Goal: Information Seeking & Learning: Check status

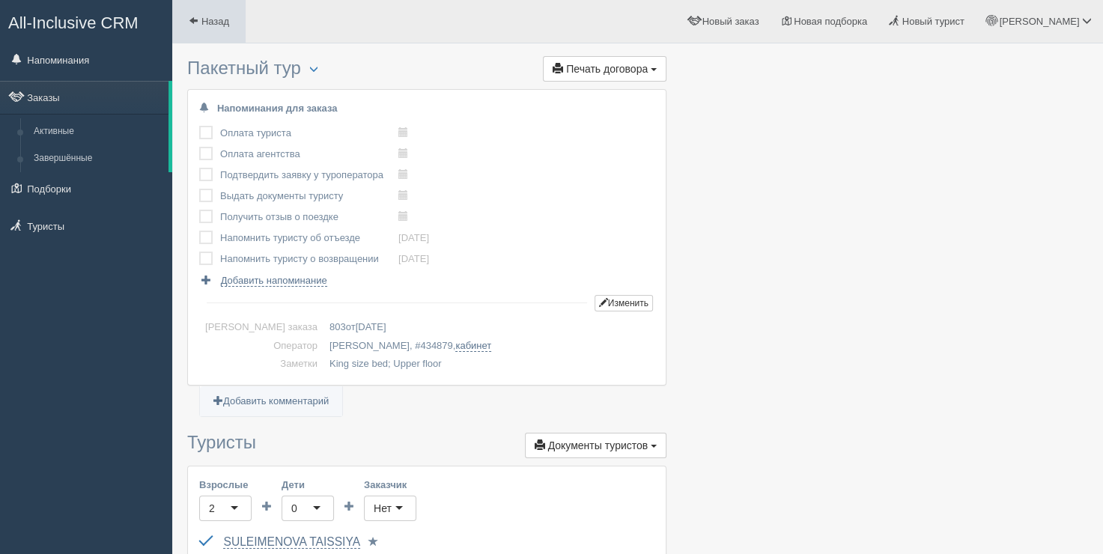
click at [210, 26] on span "Назад" at bounding box center [215, 21] width 28 height 11
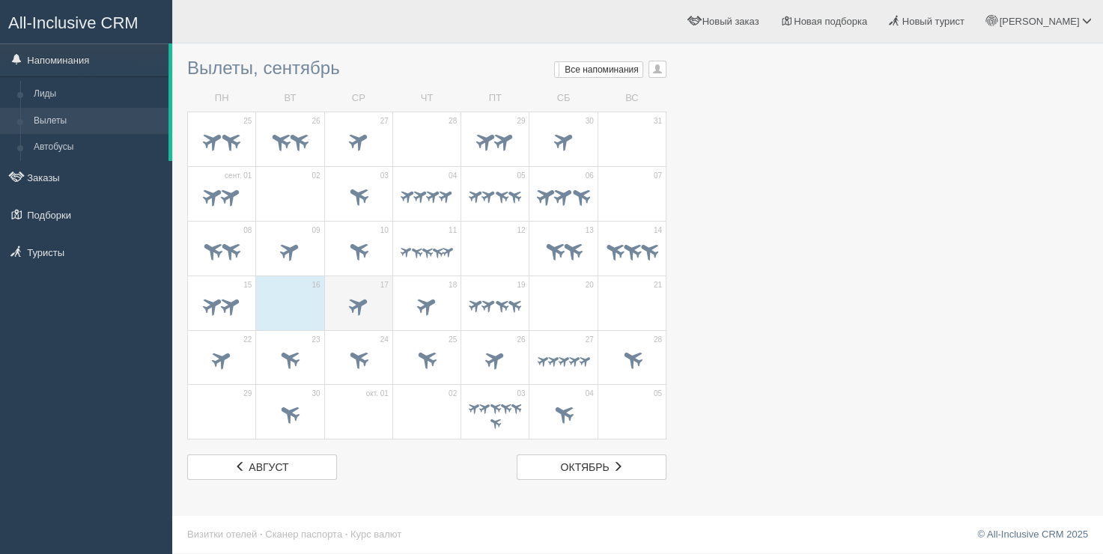
click at [385, 288] on span "17" at bounding box center [384, 285] width 8 height 10
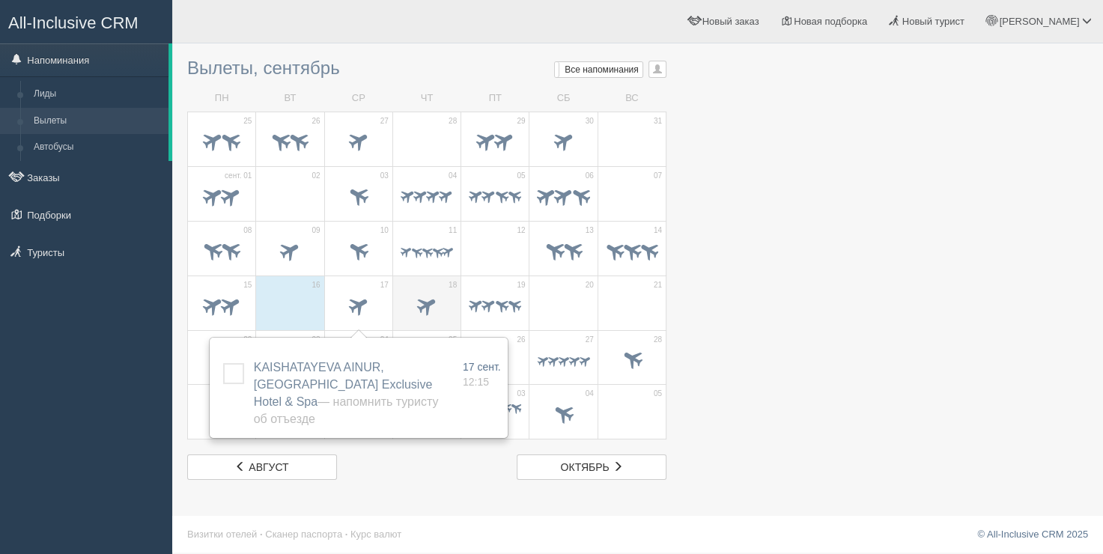
click at [419, 288] on td "18" at bounding box center [426, 303] width 68 height 55
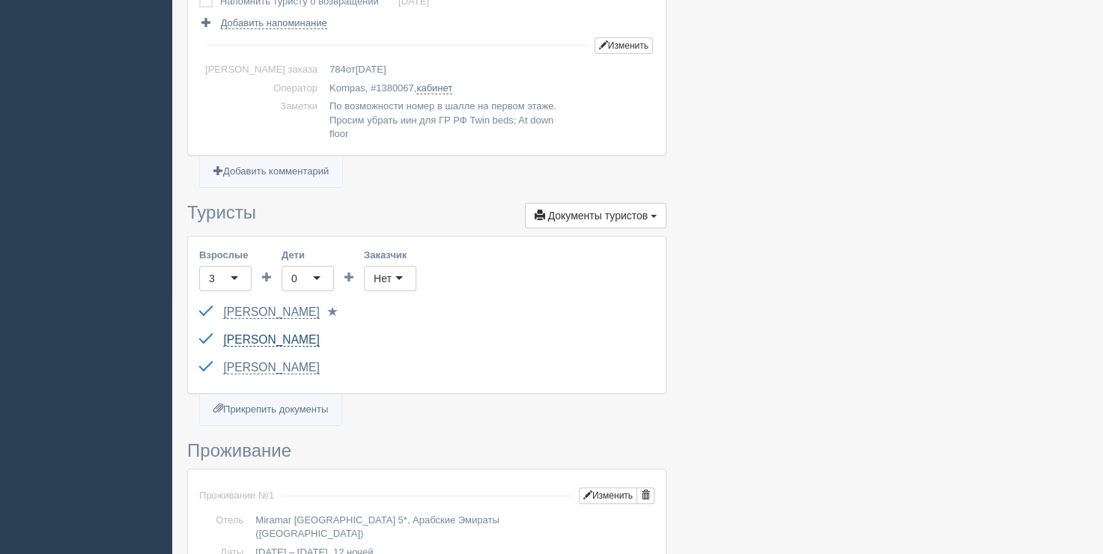
scroll to position [150, 0]
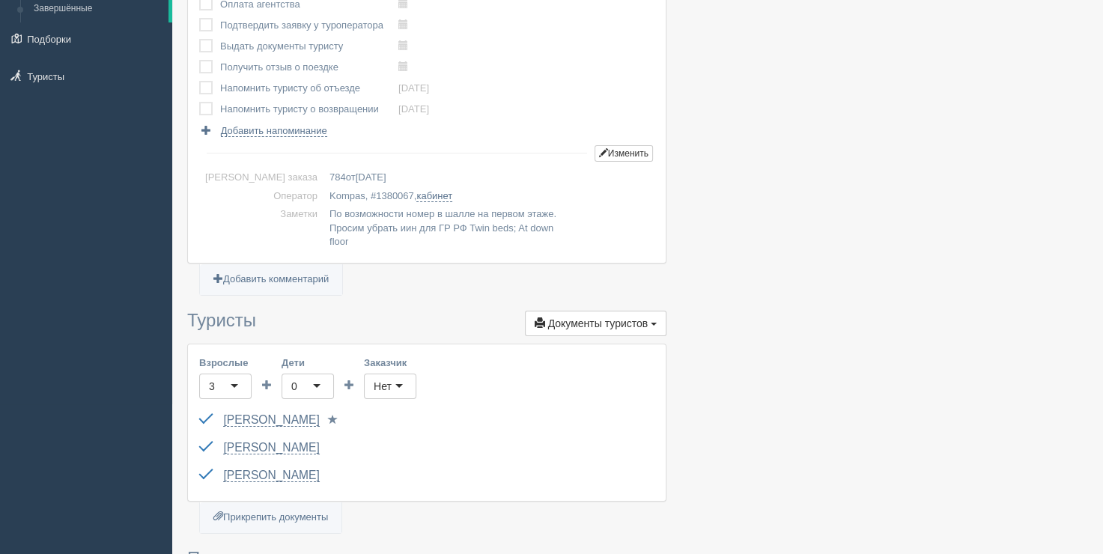
click at [342, 187] on td "Kompas, # 1380067 , кабинет" at bounding box center [489, 196] width 331 height 19
click at [376, 190] on span "1380067" at bounding box center [395, 195] width 38 height 11
copy span "1380067"
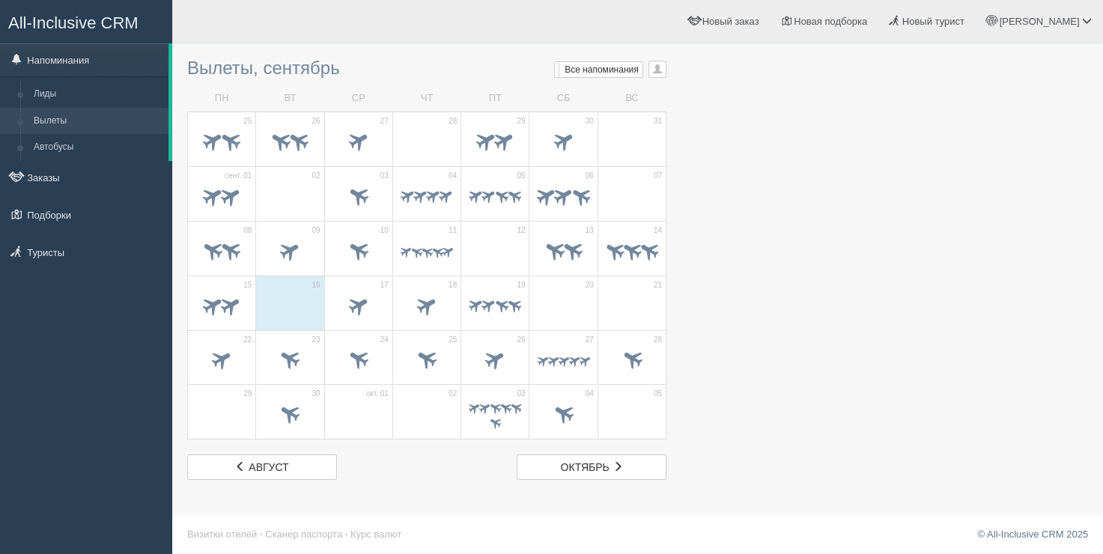
click at [379, 317] on span at bounding box center [359, 306] width 52 height 25
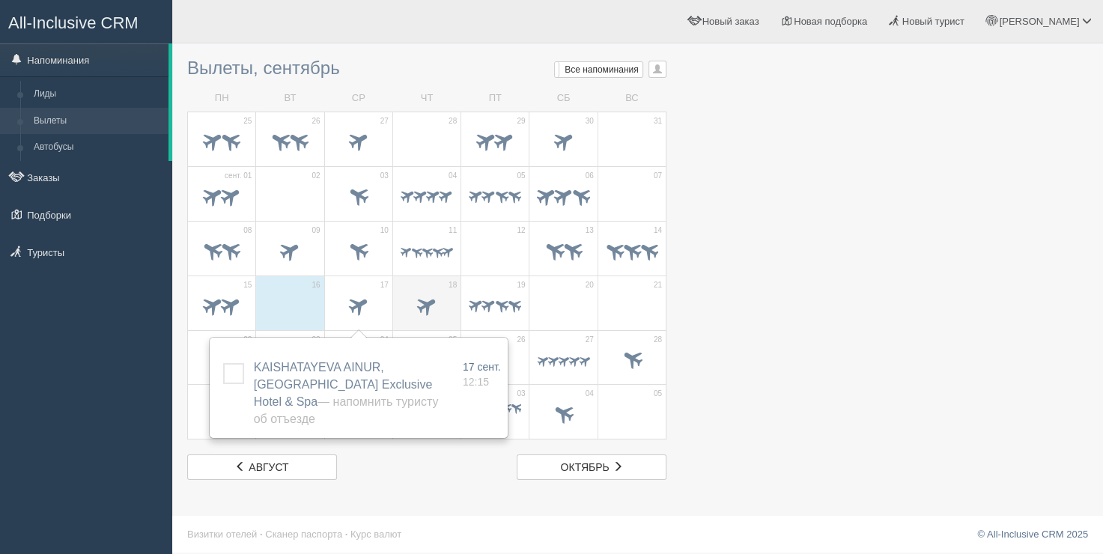
click at [423, 288] on td "18" at bounding box center [426, 303] width 68 height 55
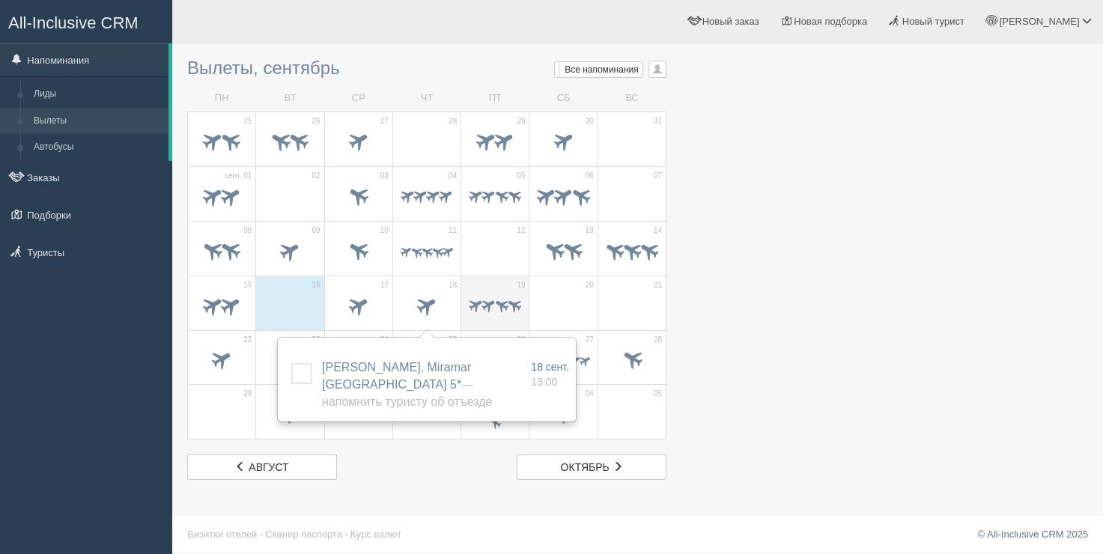
click at [497, 291] on div at bounding box center [495, 306] width 52 height 31
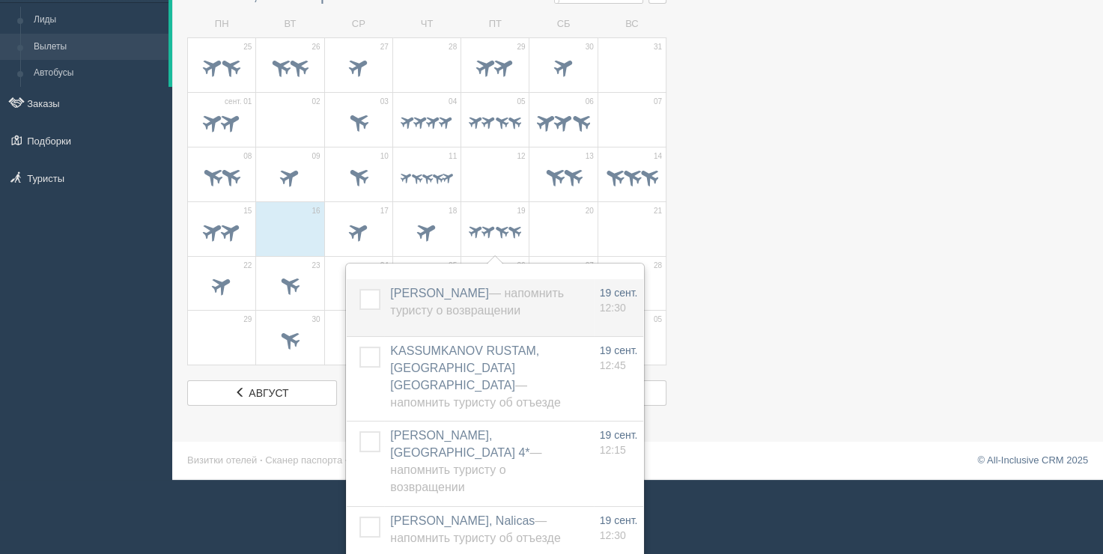
scroll to position [75, 0]
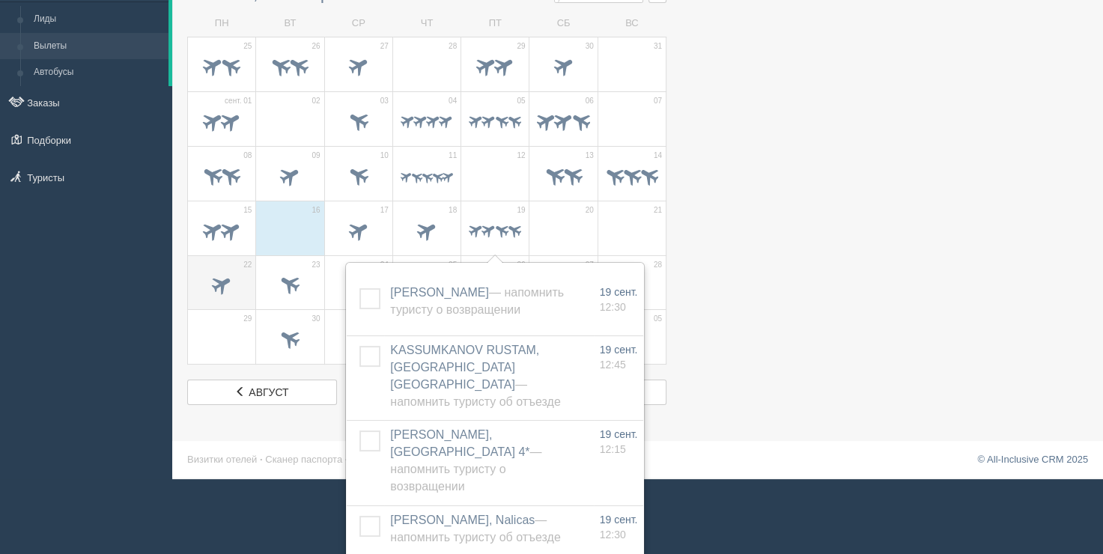
click at [231, 289] on span at bounding box center [221, 285] width 52 height 25
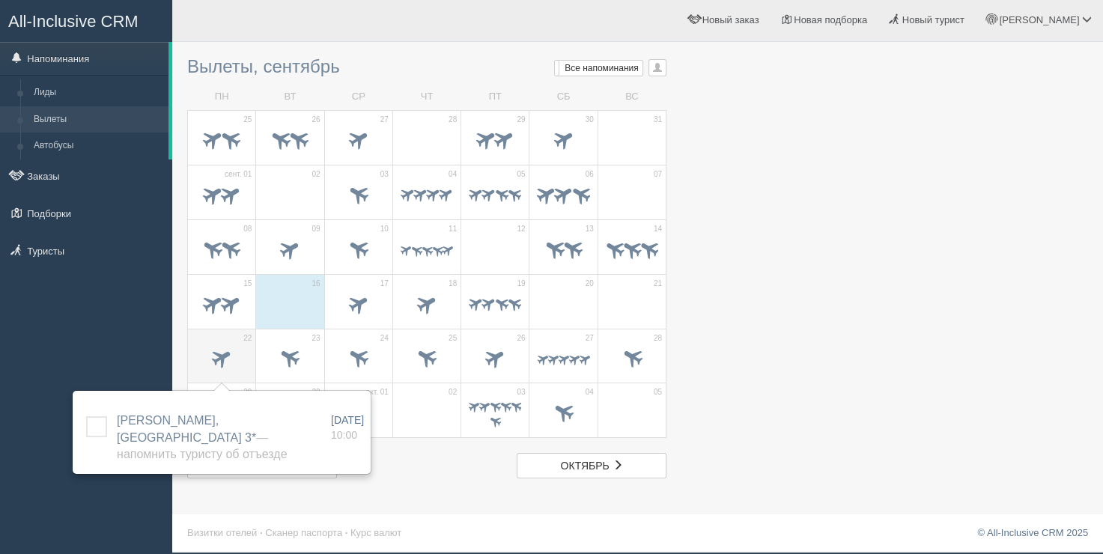
scroll to position [1, 0]
click at [272, 348] on span at bounding box center [290, 359] width 52 height 25
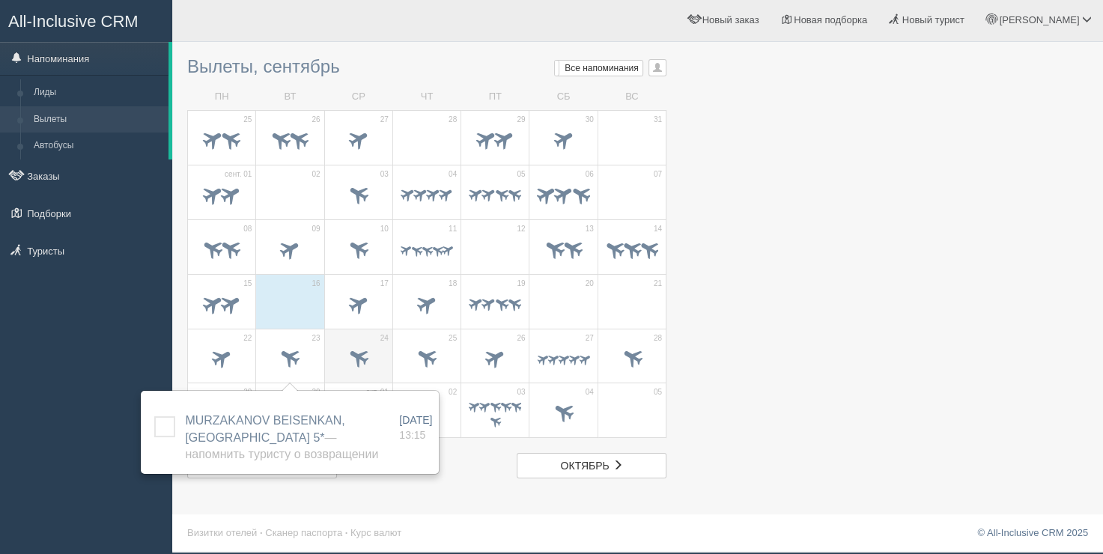
click at [377, 345] on div at bounding box center [359, 360] width 52 height 31
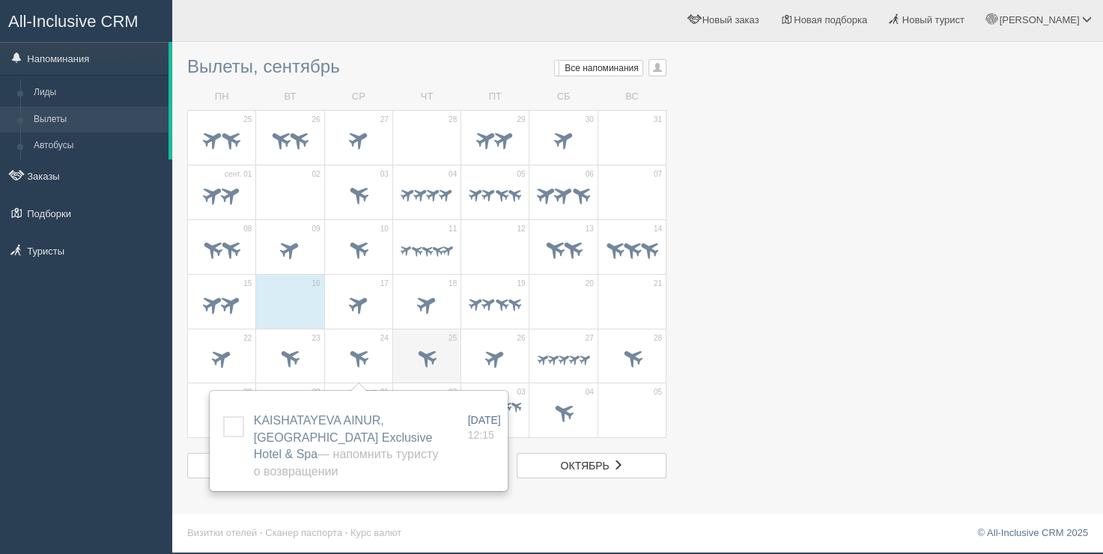
click at [420, 356] on span at bounding box center [427, 357] width 25 height 25
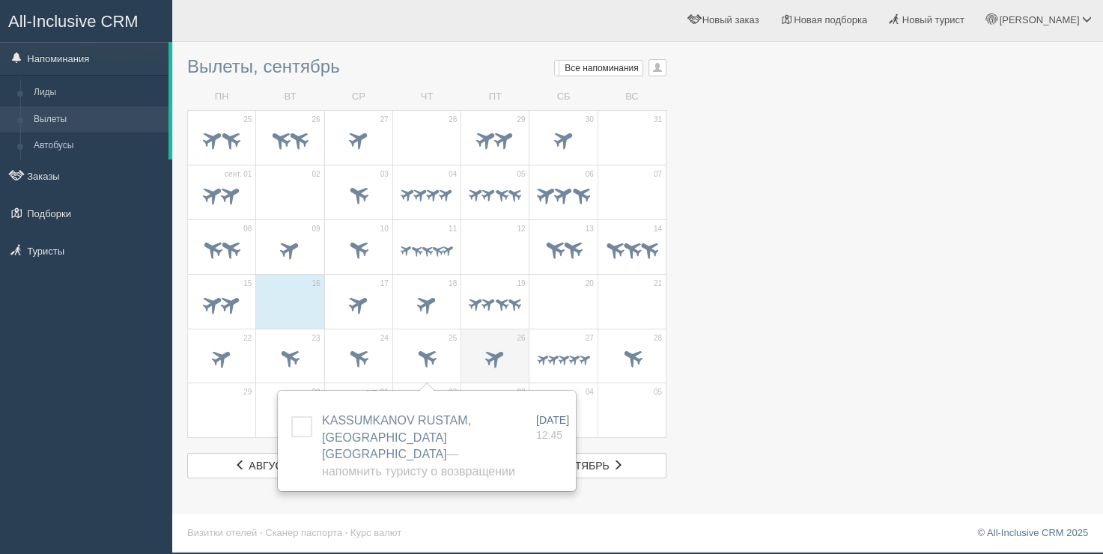
click at [487, 348] on span at bounding box center [495, 359] width 52 height 25
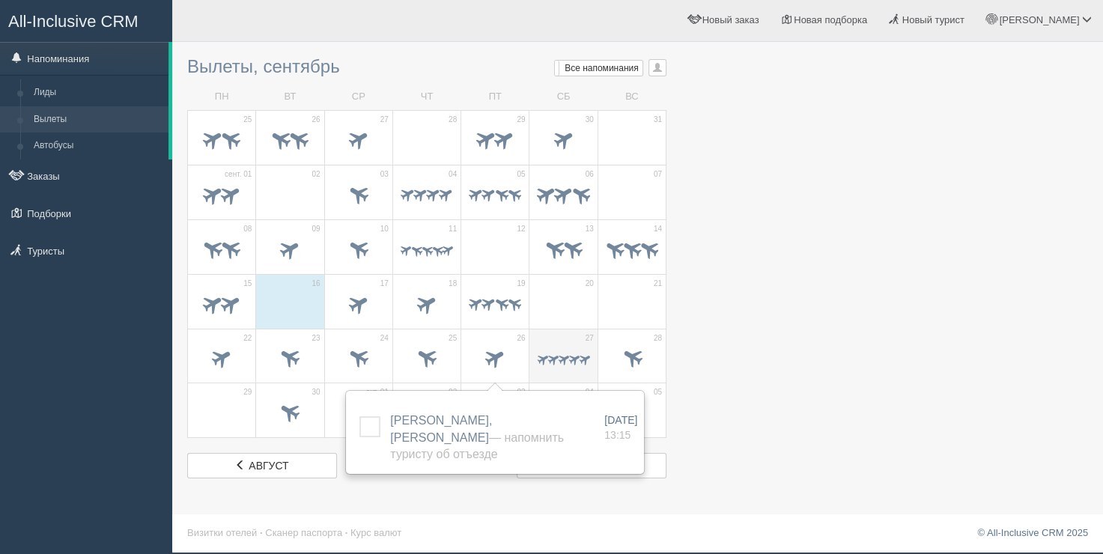
click at [587, 354] on span at bounding box center [584, 359] width 14 height 14
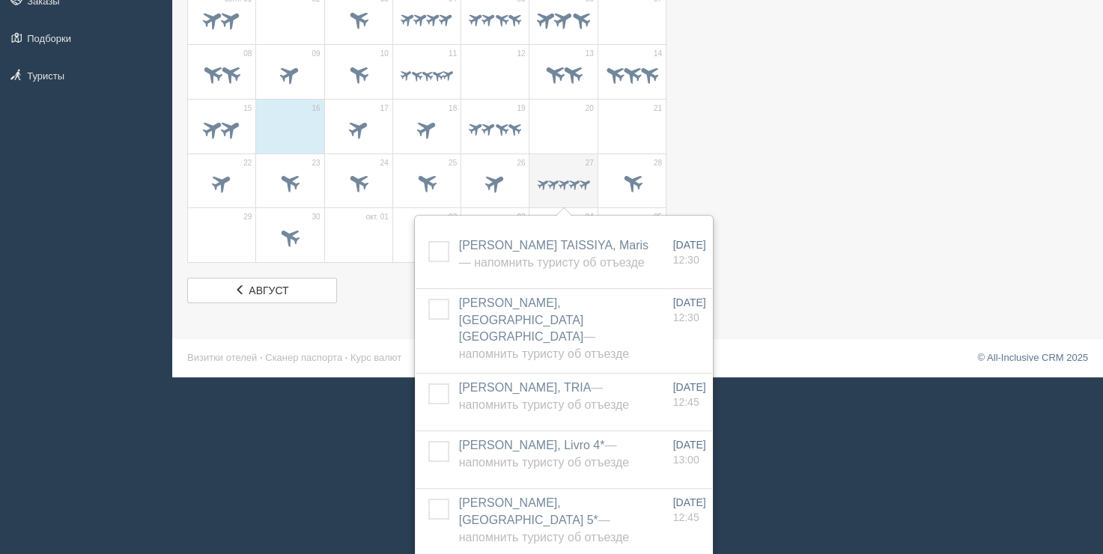
scroll to position [179, 0]
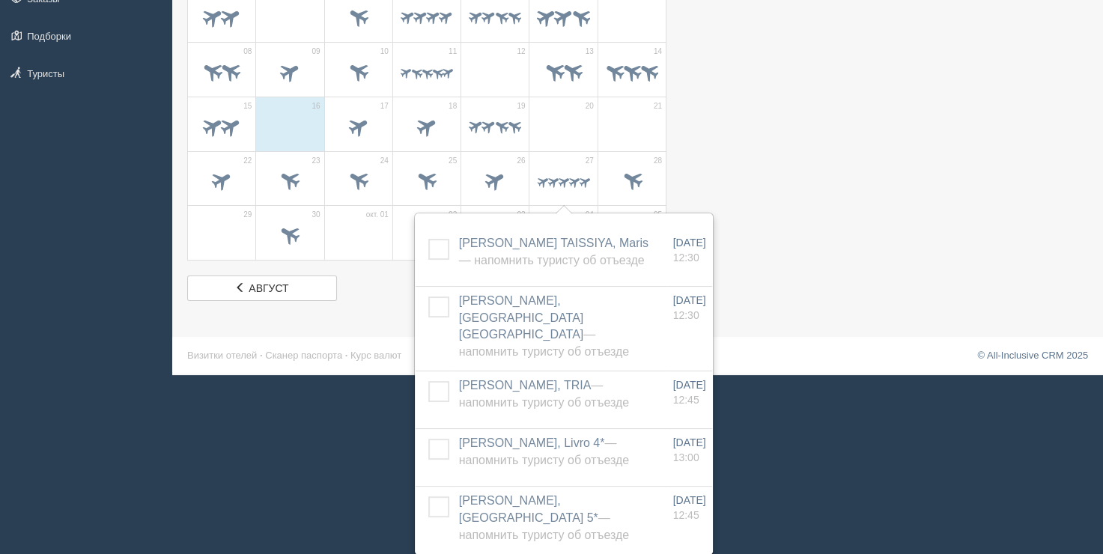
click at [771, 285] on div at bounding box center [637, 86] width 901 height 429
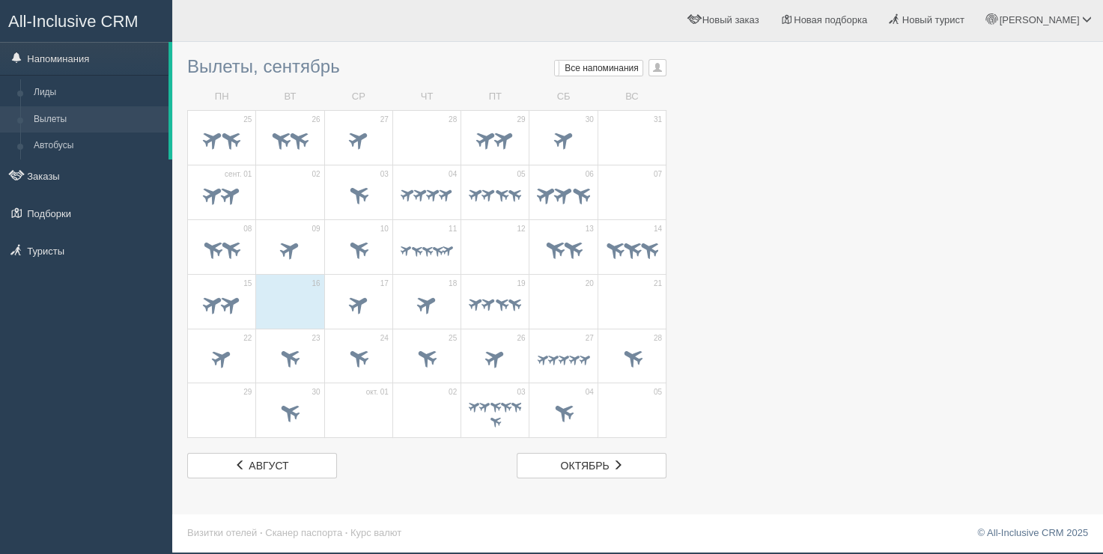
scroll to position [0, 0]
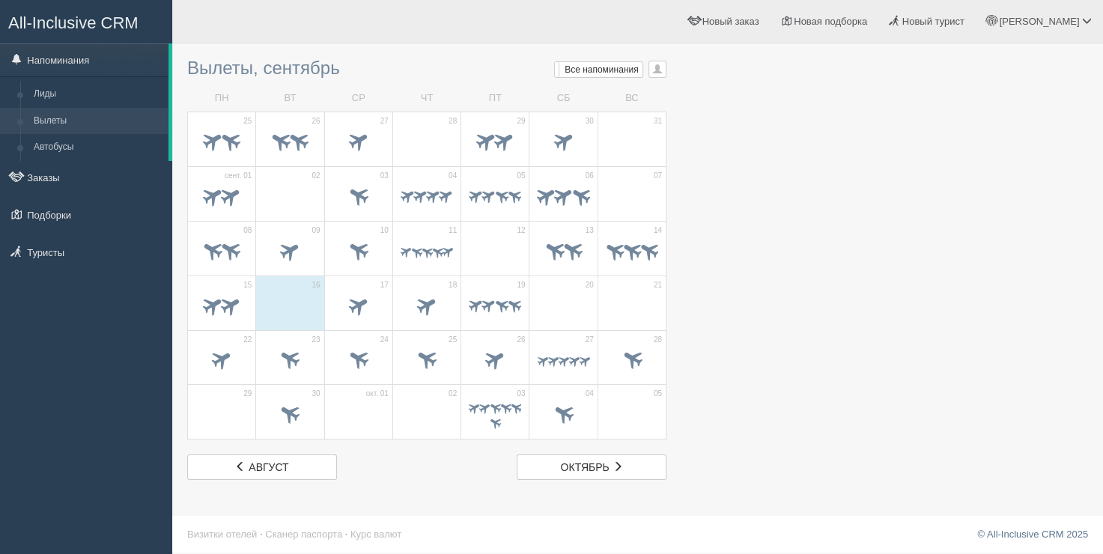
click at [308, 82] on div "Вылеты, сентябрь Мои напоминания Мои Все напоминания Все Все напоминания Все Мо…" at bounding box center [426, 265] width 479 height 429
